Goal: Information Seeking & Learning: Learn about a topic

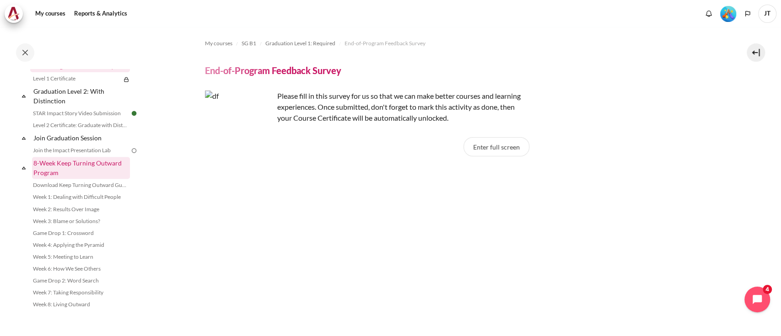
scroll to position [1005, 0]
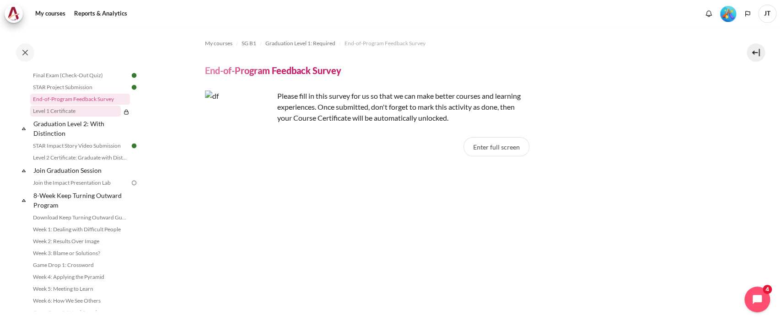
click at [70, 117] on link "Level 1 Certificate" at bounding box center [75, 111] width 91 height 11
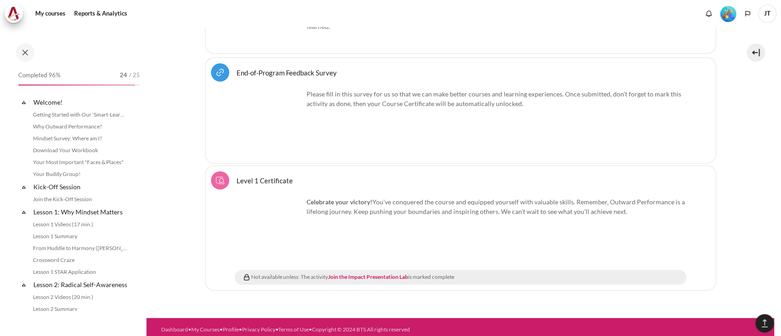
scroll to position [955, 0]
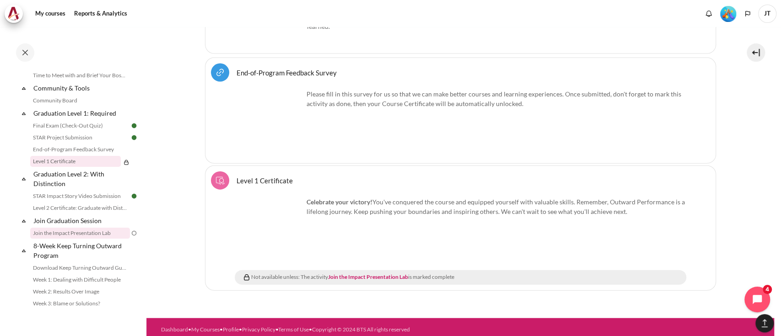
click at [76, 239] on link "Join the Impact Presentation Lab" at bounding box center [80, 233] width 100 height 11
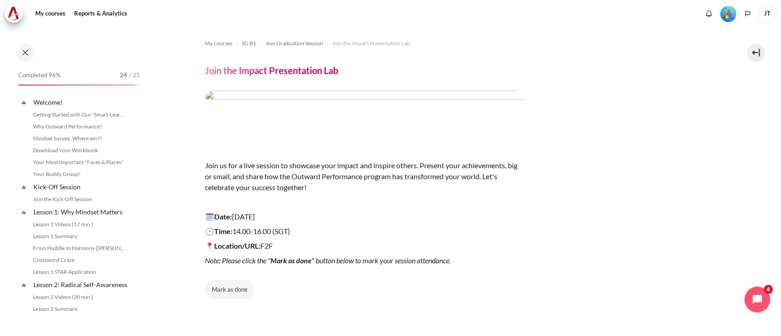
scroll to position [1027, 0]
